Goal: Book appointment/travel/reservation

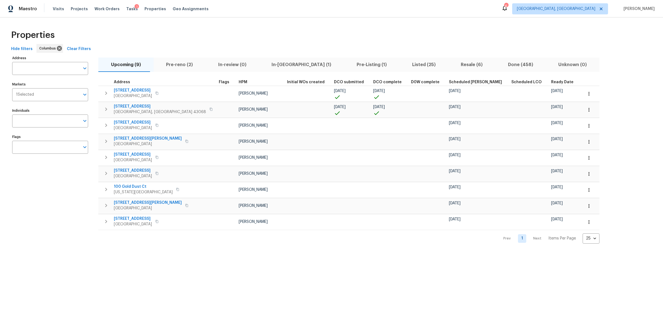
click at [117, 28] on div "Properties" at bounding box center [331, 35] width 645 height 18
click at [59, 8] on span "Visits" at bounding box center [58, 9] width 11 height 6
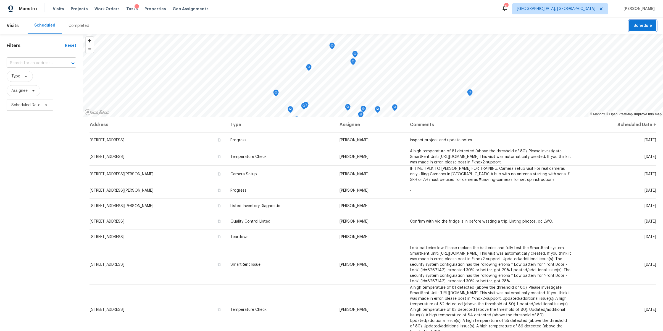
click at [644, 24] on span "Schedule" at bounding box center [643, 25] width 19 height 7
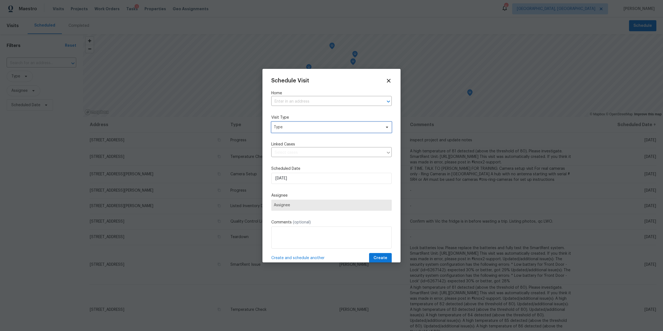
click at [299, 128] on span "Type" at bounding box center [327, 127] width 107 height 6
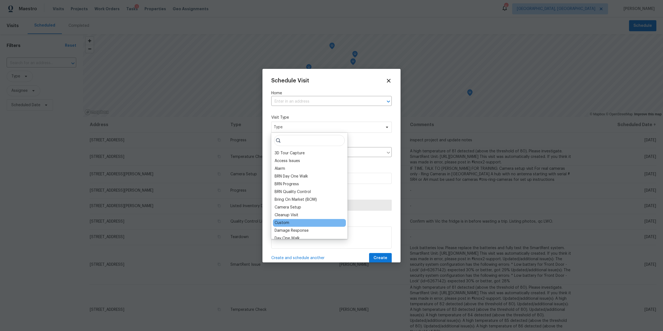
click at [283, 225] on div "Custom" at bounding box center [282, 223] width 15 height 6
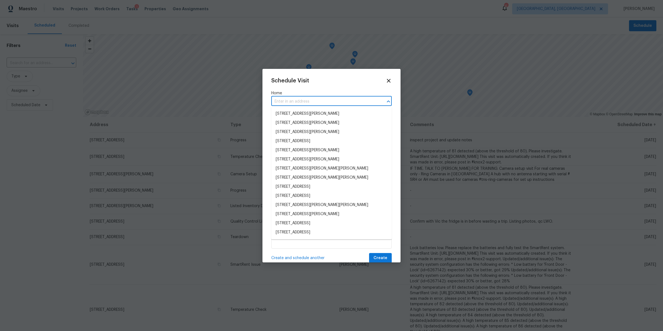
click at [290, 98] on input "text" at bounding box center [323, 101] width 105 height 9
click at [292, 117] on li "[STREET_ADDRESS][PERSON_NAME]" at bounding box center [331, 113] width 120 height 9
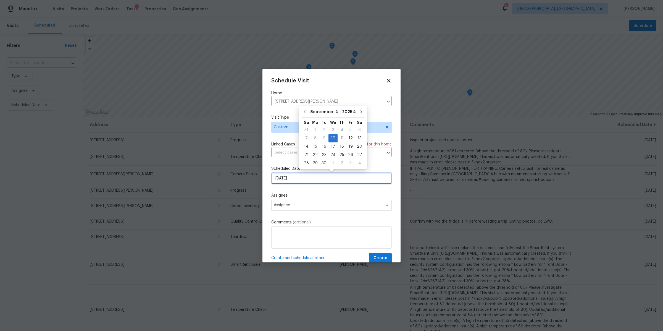
click at [287, 178] on input "[DATE]" at bounding box center [331, 178] width 120 height 11
click at [288, 201] on span "Assignee" at bounding box center [331, 204] width 120 height 11
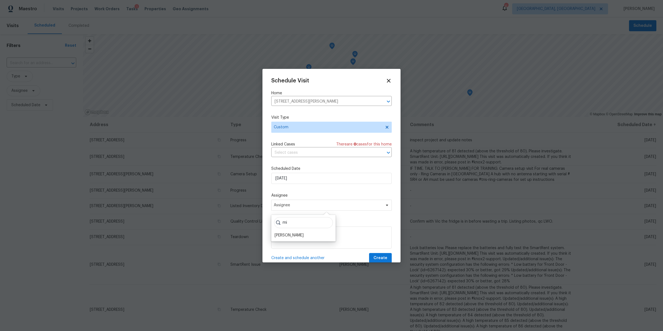
type input "m"
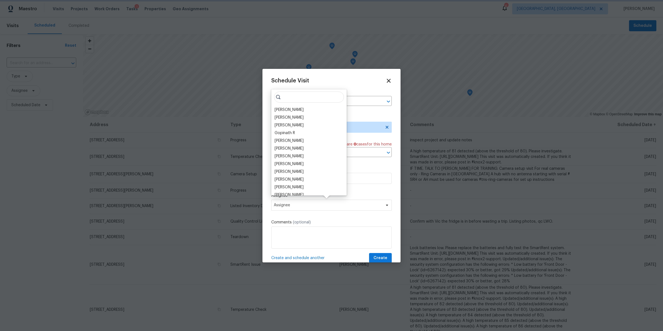
click at [389, 78] on icon at bounding box center [388, 80] width 6 height 6
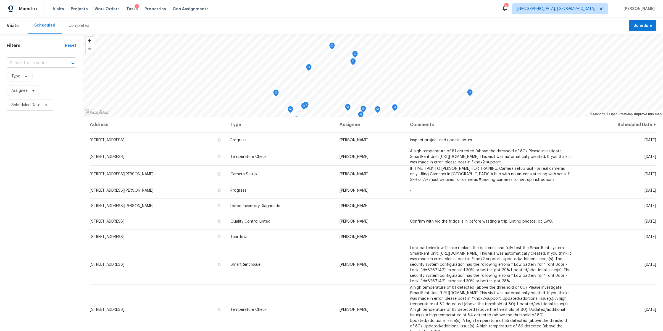
click at [48, 147] on div "Filters Reset ​ Type Assignee Scheduled Date" at bounding box center [41, 208] width 83 height 348
click at [640, 28] on span "Schedule" at bounding box center [643, 25] width 19 height 7
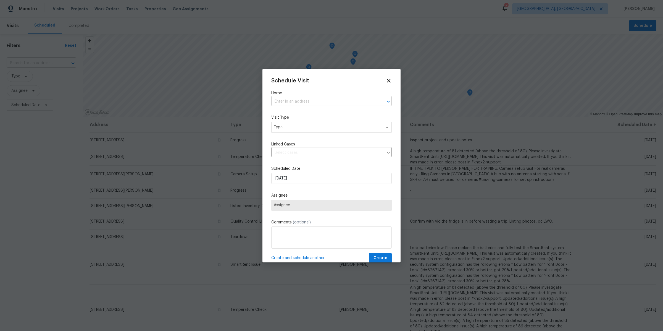
click at [290, 101] on input "text" at bounding box center [323, 101] width 105 height 9
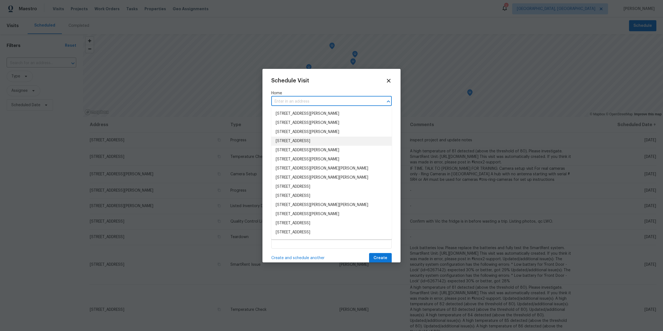
click at [292, 138] on li "[STREET_ADDRESS]" at bounding box center [331, 140] width 120 height 9
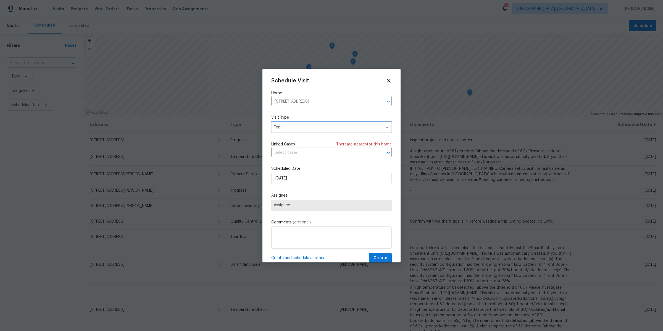
click at [288, 130] on span "Type" at bounding box center [331, 127] width 120 height 11
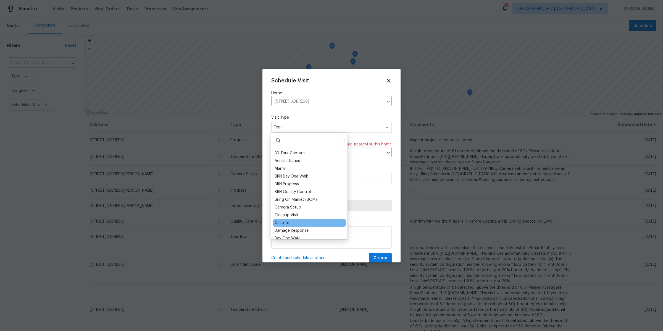
click at [286, 220] on div "Custom" at bounding box center [309, 223] width 73 height 8
click at [284, 222] on div "Custom" at bounding box center [282, 223] width 15 height 6
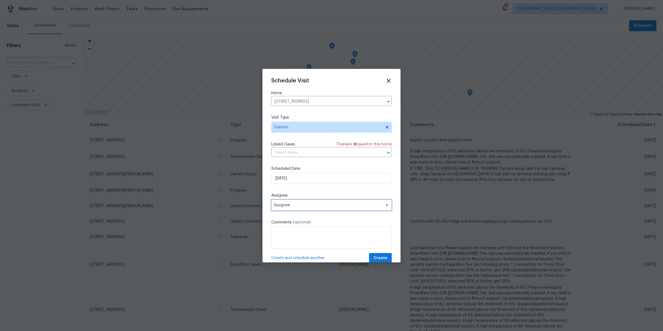
click at [283, 209] on span "Assignee" at bounding box center [331, 204] width 120 height 11
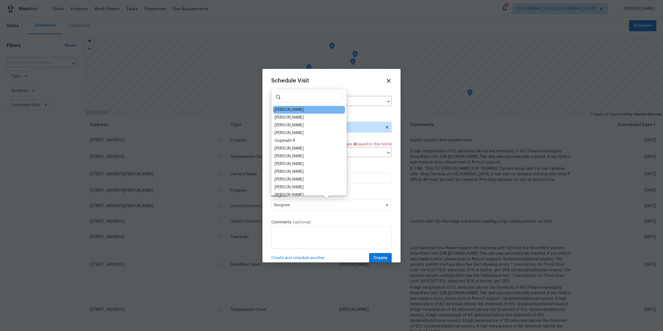
click at [312, 109] on div "[PERSON_NAME]" at bounding box center [309, 110] width 72 height 8
click at [276, 111] on div "[PERSON_NAME]" at bounding box center [289, 110] width 29 height 6
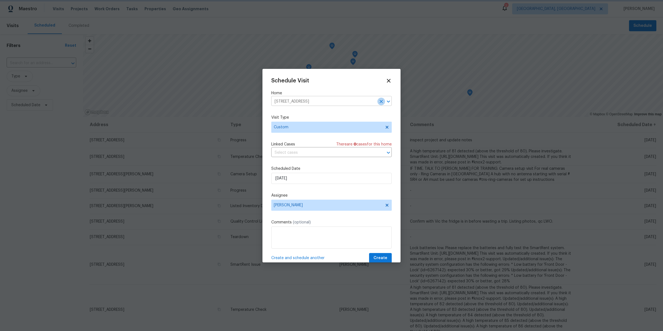
click at [382, 100] on icon "Clear" at bounding box center [381, 101] width 3 height 3
click at [389, 82] on icon at bounding box center [388, 80] width 6 height 6
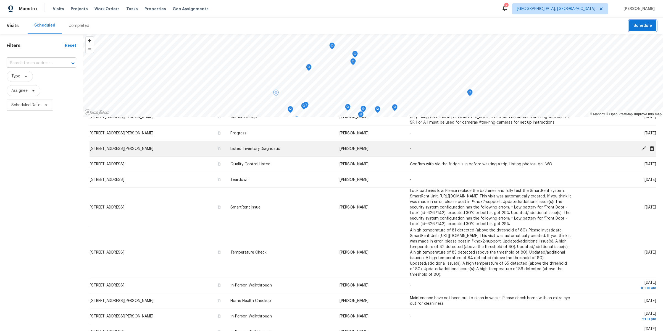
scroll to position [148, 0]
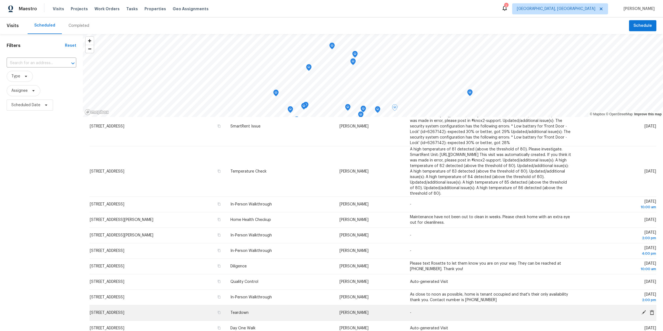
click at [645, 311] on icon at bounding box center [643, 312] width 5 height 5
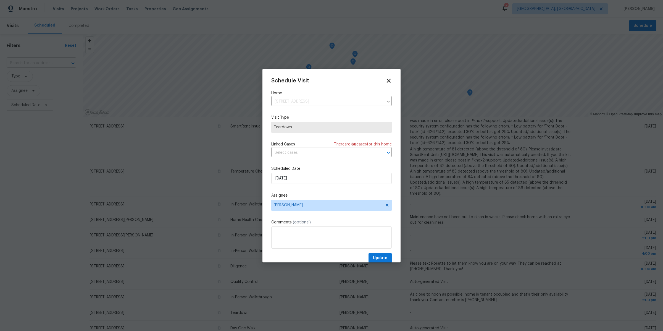
click at [386, 81] on icon at bounding box center [388, 80] width 6 height 6
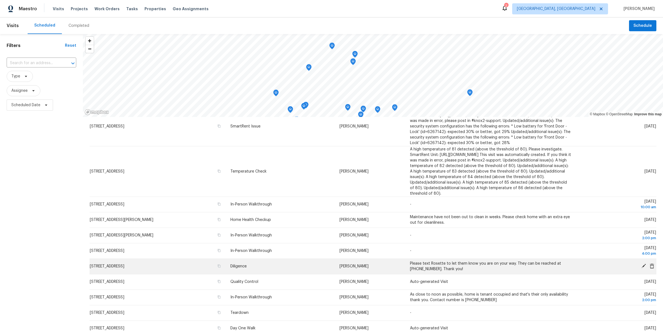
click at [644, 265] on icon at bounding box center [644, 266] width 4 height 4
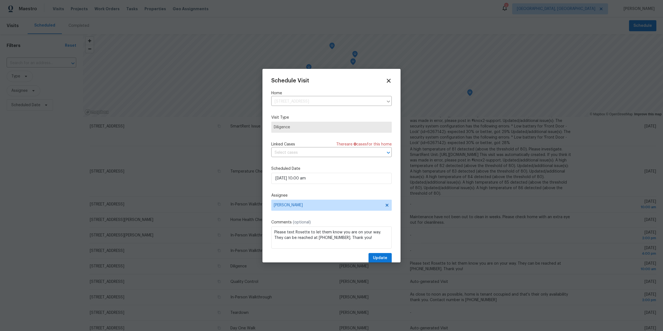
click at [389, 80] on icon at bounding box center [389, 81] width 4 height 4
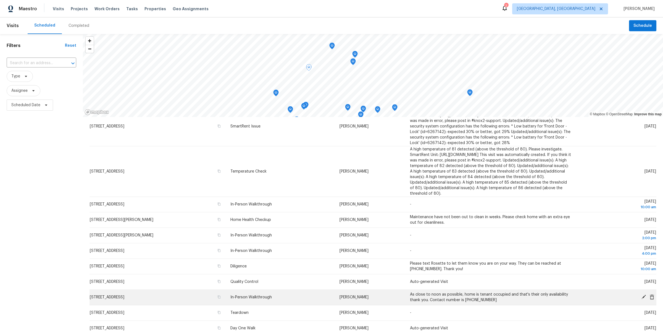
click at [645, 297] on icon at bounding box center [643, 296] width 5 height 5
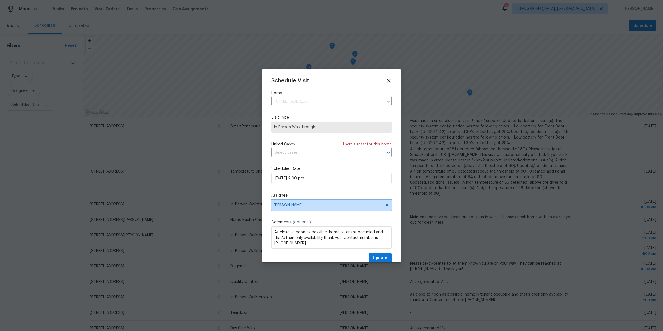
click at [284, 204] on span "[PERSON_NAME]" at bounding box center [328, 205] width 108 height 4
click at [340, 189] on div "Schedule Visit Home [STREET_ADDRESS] ​ Visit Type In-Person Walkthrough Linked …" at bounding box center [331, 170] width 120 height 185
click at [389, 81] on icon at bounding box center [389, 81] width 4 height 4
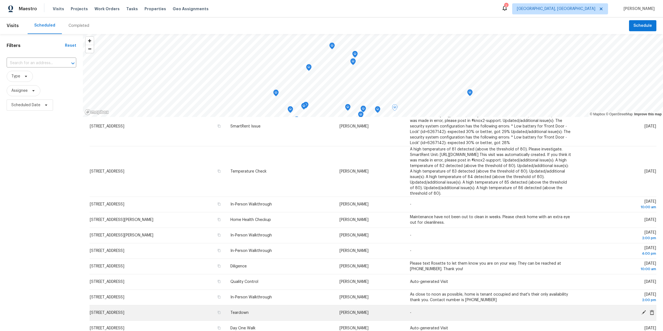
click at [643, 313] on icon at bounding box center [644, 312] width 4 height 4
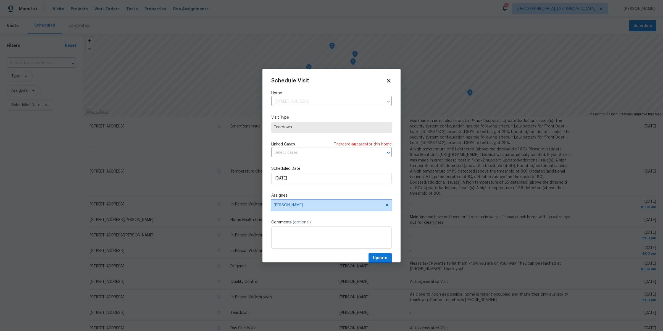
click at [314, 207] on span "[PERSON_NAME]" at bounding box center [331, 204] width 120 height 11
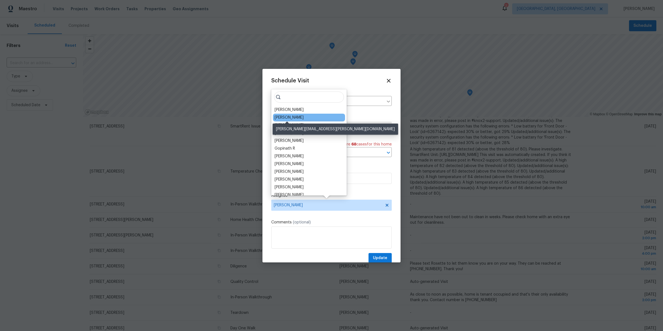
click at [276, 119] on div "[PERSON_NAME]" at bounding box center [289, 118] width 29 height 6
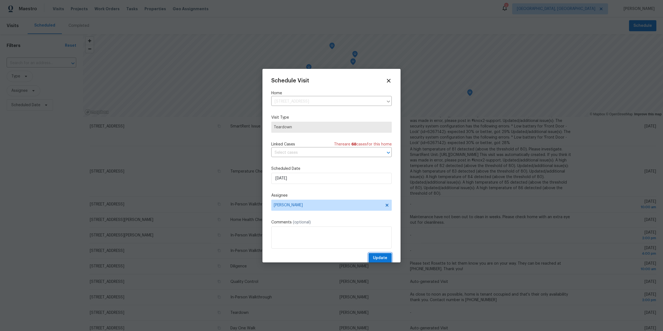
click at [377, 257] on span "Update" at bounding box center [380, 257] width 14 height 7
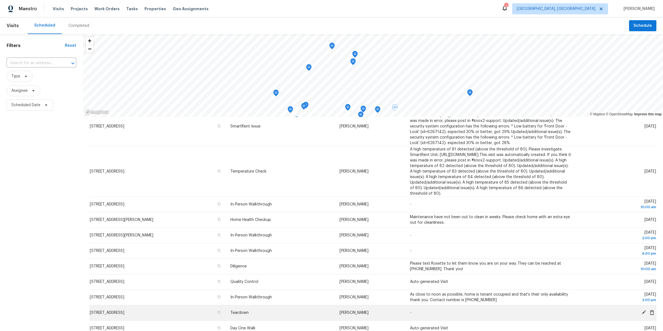
click at [643, 313] on icon at bounding box center [644, 312] width 4 height 4
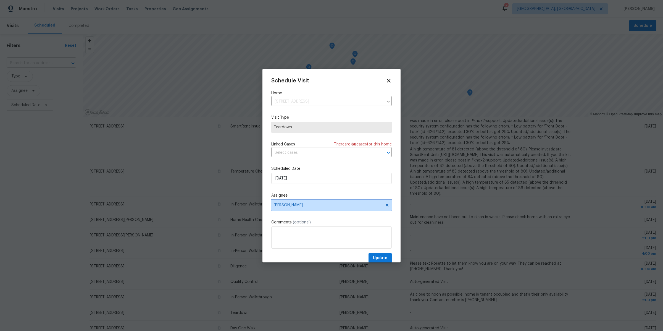
click at [284, 204] on span "[PERSON_NAME]" at bounding box center [328, 205] width 108 height 4
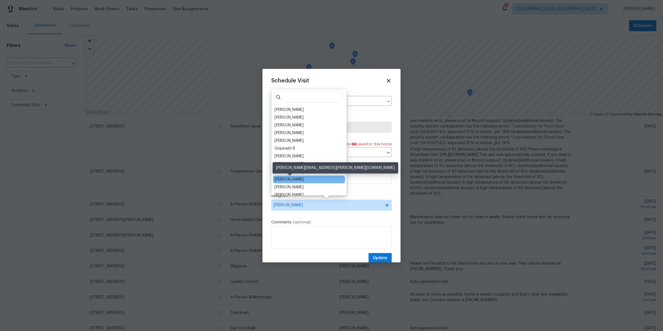
click at [283, 179] on div "[PERSON_NAME]" at bounding box center [289, 180] width 29 height 6
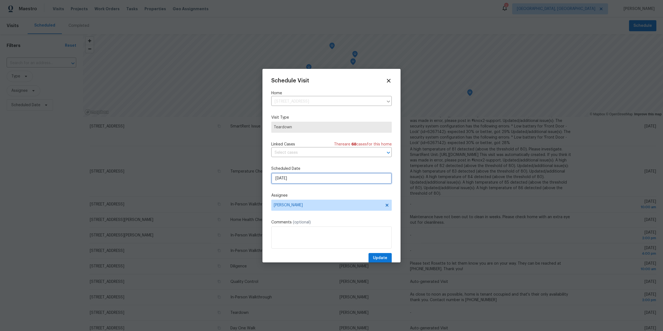
click at [282, 178] on input "[DATE]" at bounding box center [331, 178] width 120 height 11
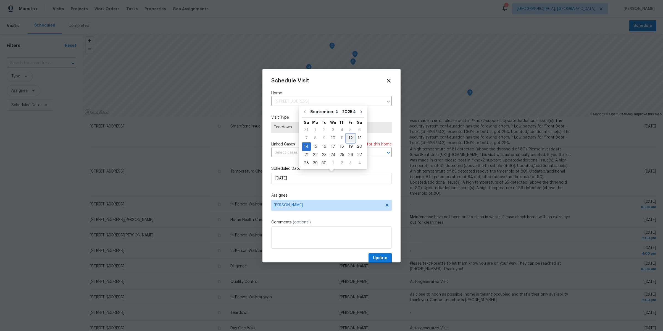
click at [347, 140] on div "12" at bounding box center [350, 138] width 9 height 8
type input "[DATE]"
click at [375, 253] on button "Update" at bounding box center [380, 258] width 23 height 10
